Goal: Check status: Check status

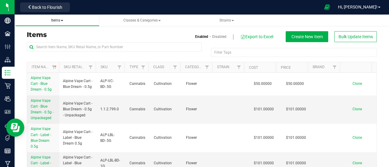
click at [63, 19] on span "Items" at bounding box center [57, 20] width 12 height 4
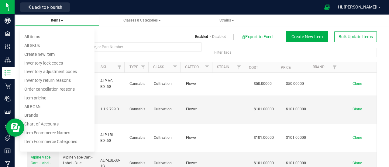
click at [63, 19] on span "Items" at bounding box center [57, 20] width 12 height 4
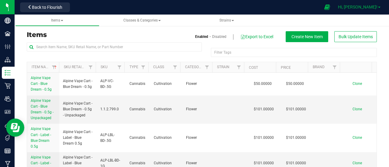
click at [373, 6] on span "Hi, [PERSON_NAME]!" at bounding box center [357, 7] width 39 height 5
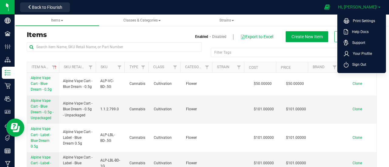
click at [359, 6] on span "Hi, [PERSON_NAME]!" at bounding box center [357, 7] width 39 height 5
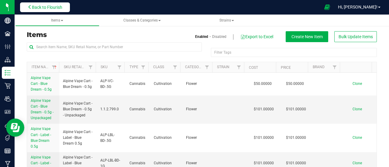
click at [42, 5] on span "Back to Flourish" at bounding box center [47, 7] width 30 height 5
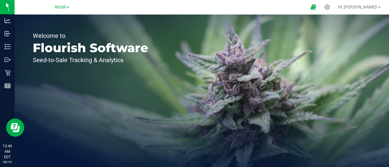
click at [67, 6] on link "Retail" at bounding box center [62, 7] width 15 height 6
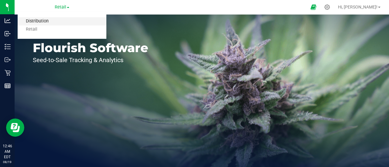
click at [58, 24] on link "Distribution" at bounding box center [62, 21] width 89 height 8
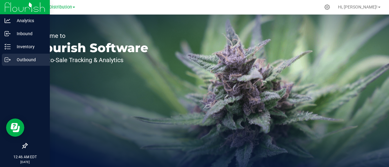
click at [27, 59] on p "Outbound" at bounding box center [29, 59] width 36 height 7
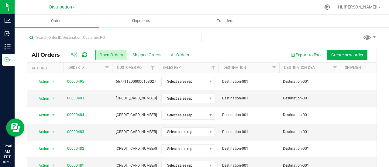
click at [86, 53] on icon at bounding box center [84, 55] width 5 height 6
click at [86, 54] on icon at bounding box center [84, 55] width 5 height 6
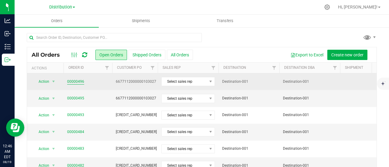
click at [73, 80] on link "00000496" at bounding box center [75, 82] width 17 height 6
